Goal: Complete application form

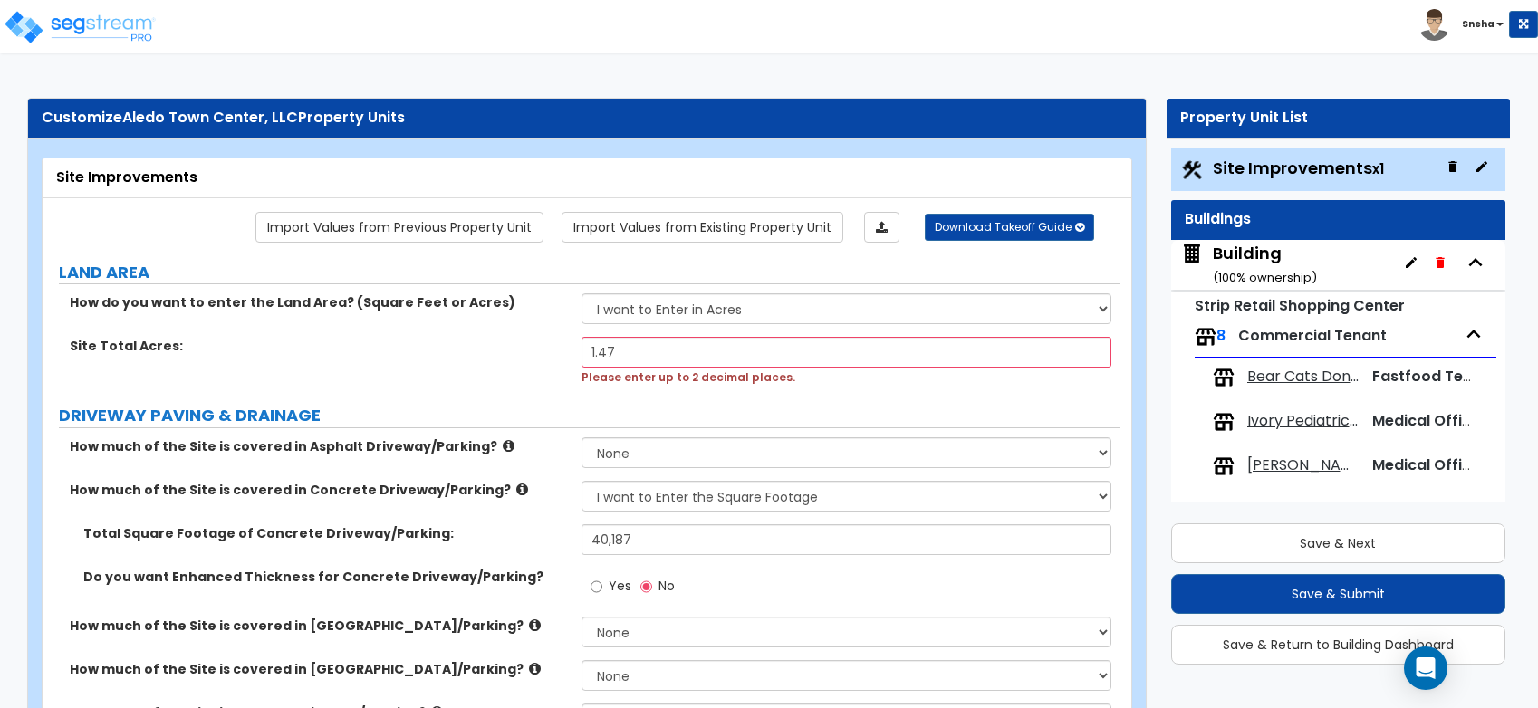
select select "2"
select select "1"
select select "2"
select select "1"
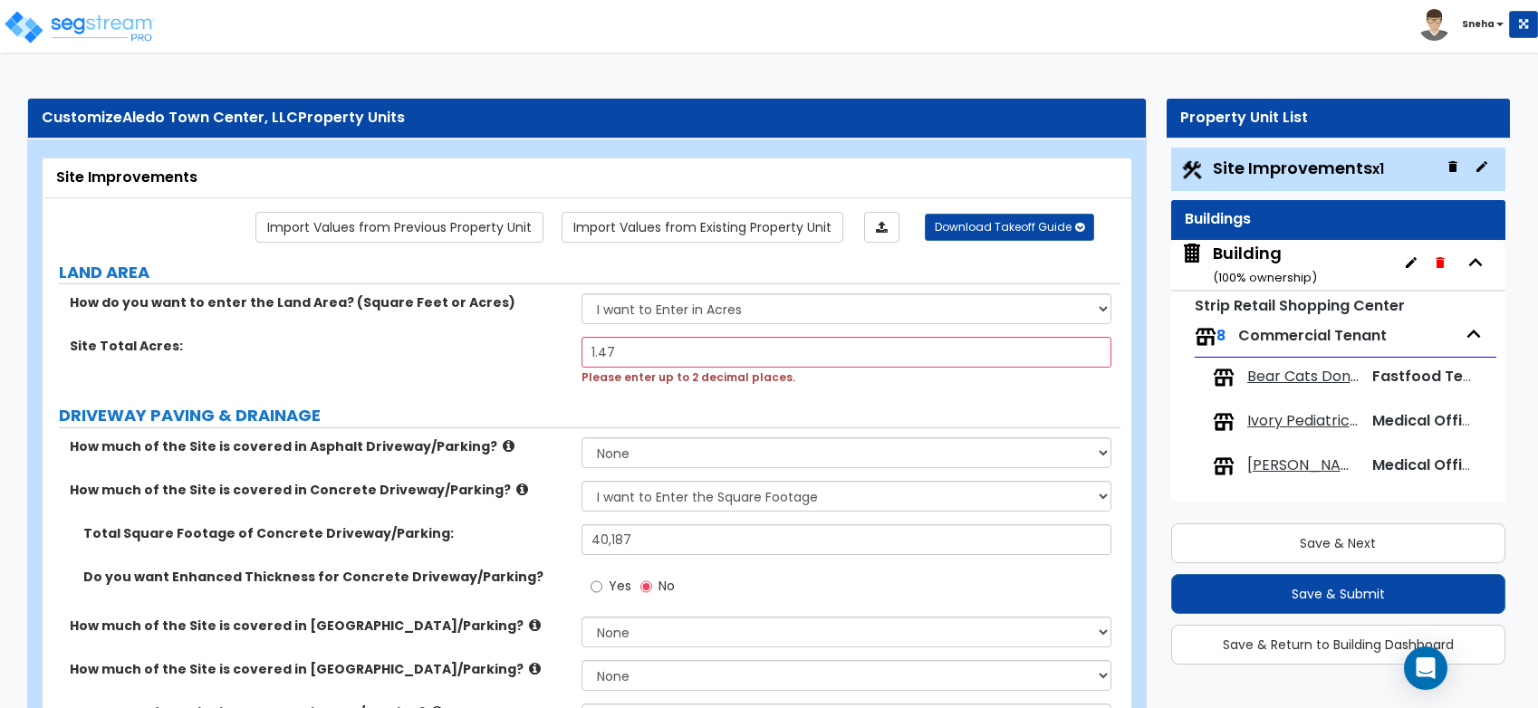
select select "1"
select select "2"
select select "1"
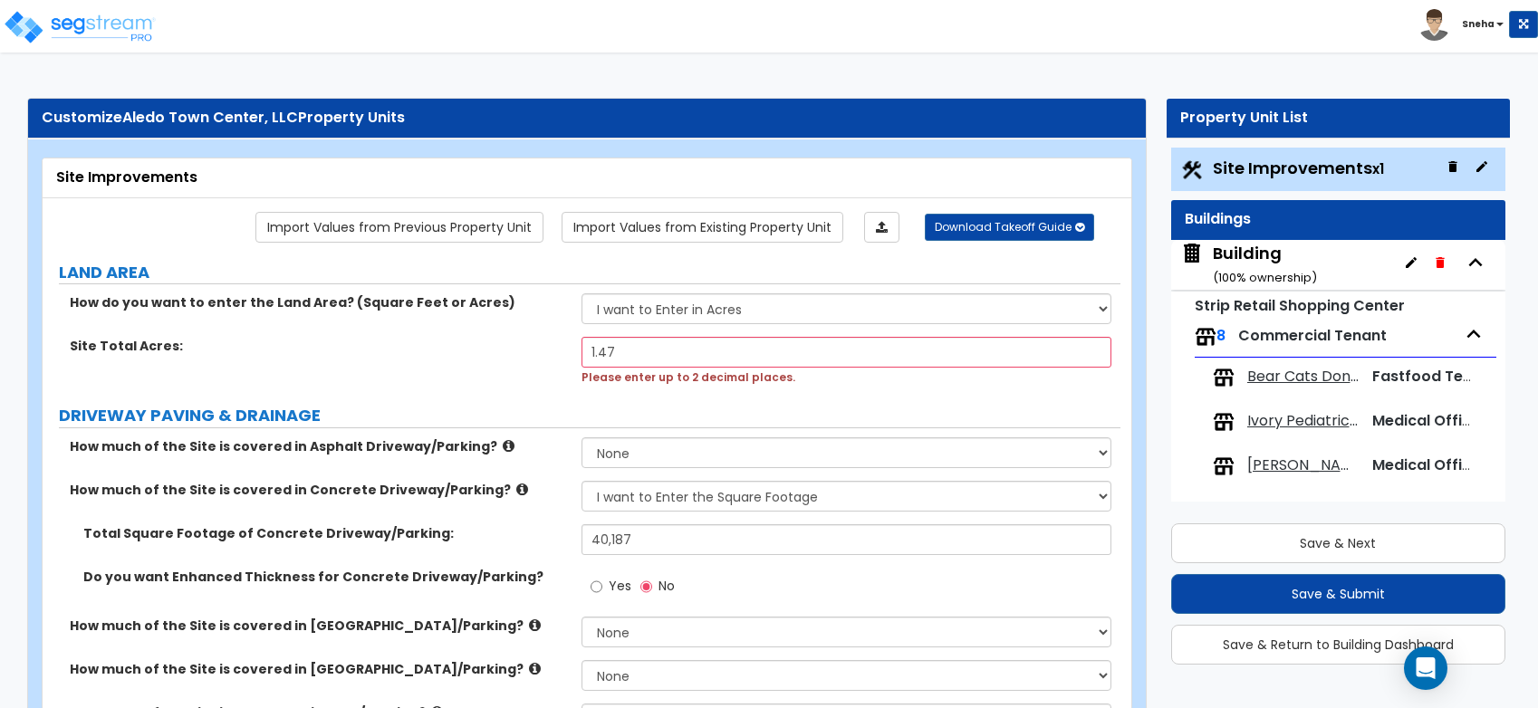
select select "1"
select select "2"
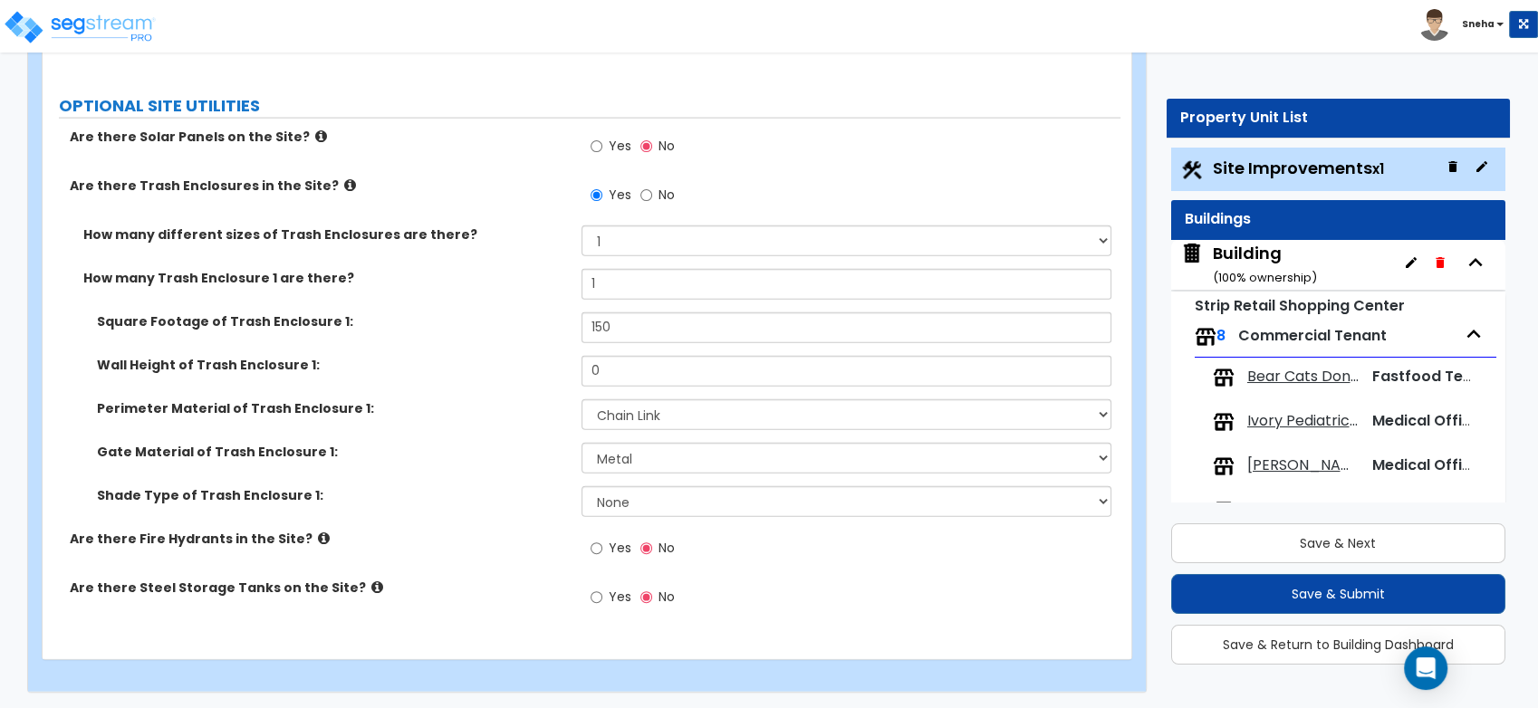
scroll to position [48, 0]
